Goal: Information Seeking & Learning: Learn about a topic

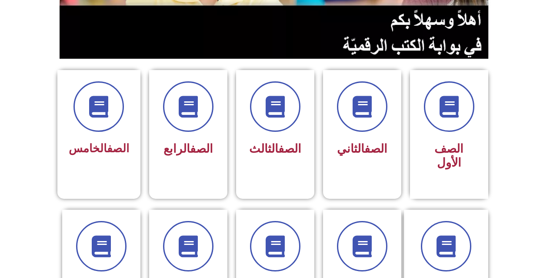
scroll to position [305, 0]
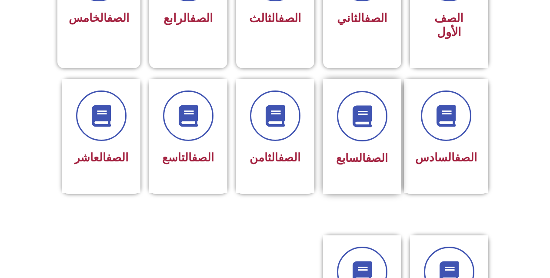
click at [359, 157] on div "الصف السابع" at bounding box center [362, 136] width 78 height 115
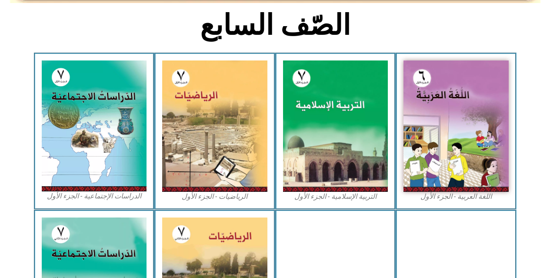
scroll to position [392, 0]
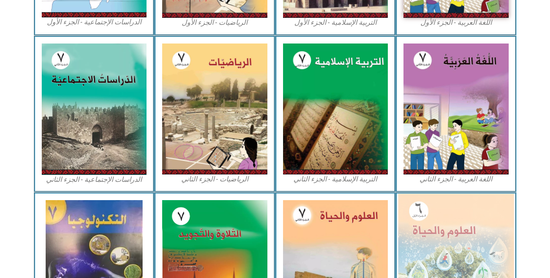
click at [453, 250] on img at bounding box center [457, 264] width 116 height 141
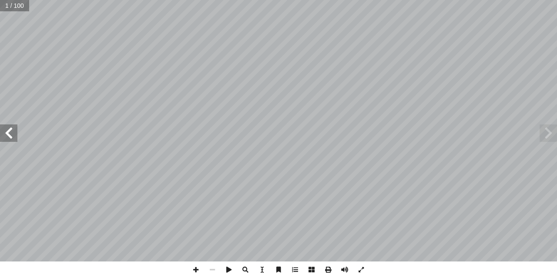
click at [6, 7] on input "text" at bounding box center [14, 5] width 29 height 11
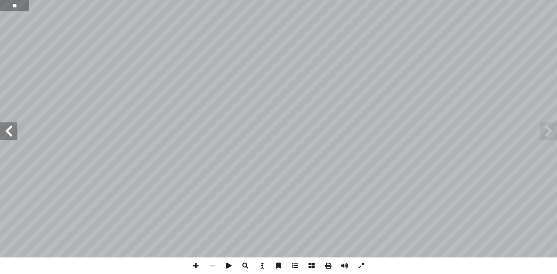
type input "**"
click at [13, 5] on input "text" at bounding box center [20, 5] width 41 height 11
type input "**"
click at [194, 268] on span at bounding box center [196, 265] width 17 height 17
click at [10, 132] on span at bounding box center [8, 130] width 17 height 17
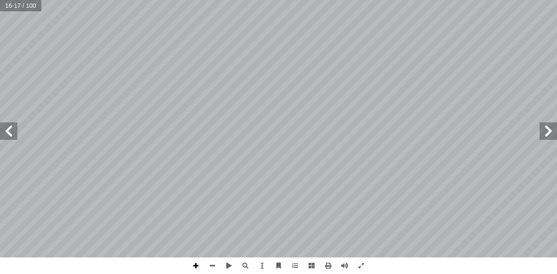
click at [198, 265] on span at bounding box center [196, 265] width 17 height 17
